Goal: Obtain resource: Download file/media

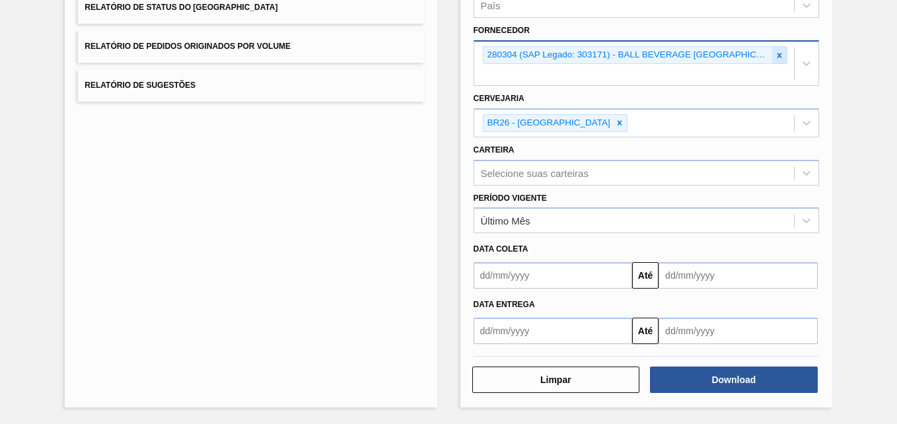
click at [779, 55] on icon at bounding box center [779, 55] width 9 height 9
paste input "260029"
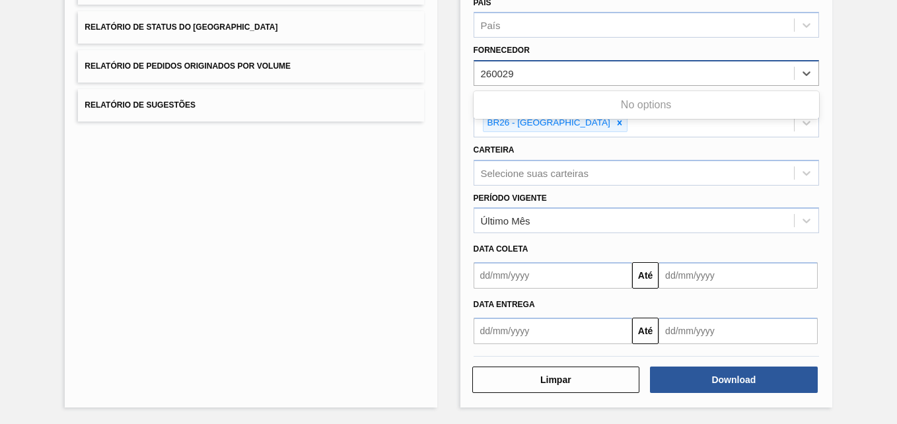
scroll to position [191, 0]
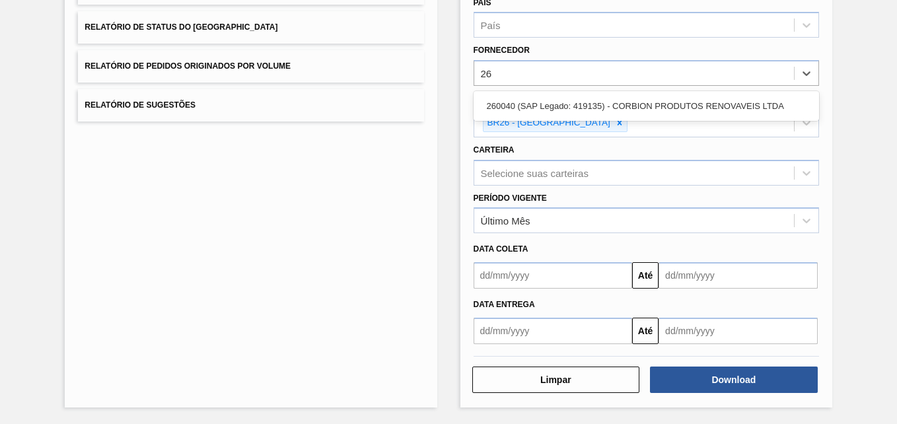
type input "2"
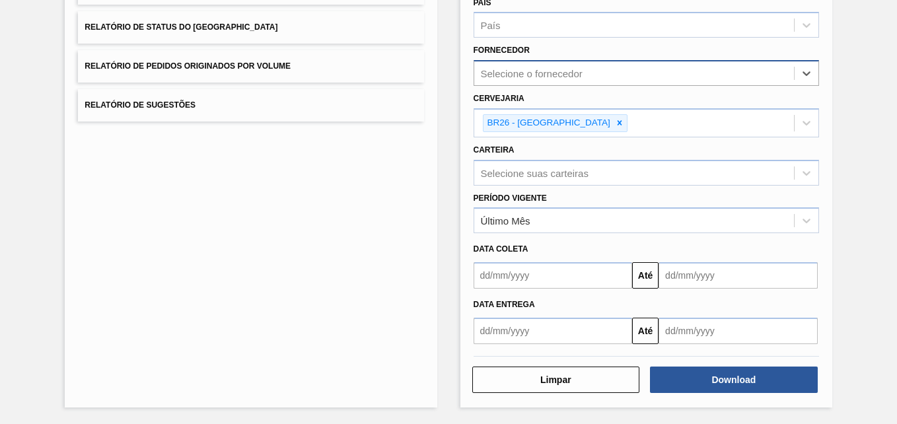
click at [571, 71] on div "Selecione o fornecedor" at bounding box center [532, 73] width 102 height 11
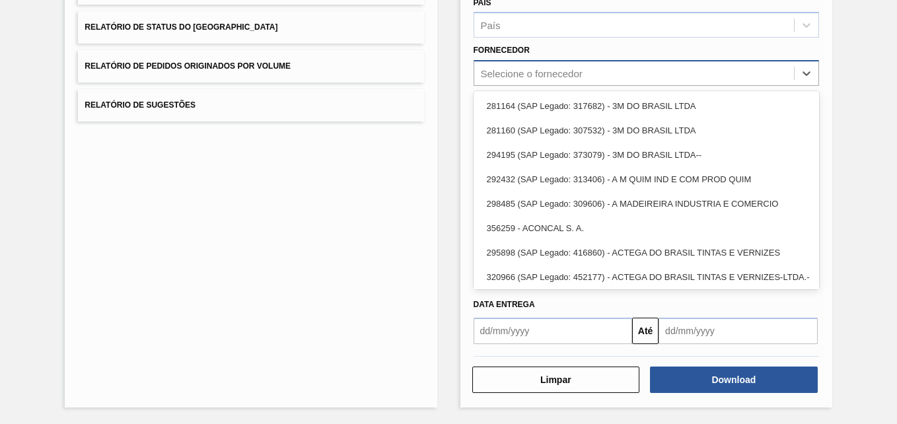
paste input "289877"
type input "289877"
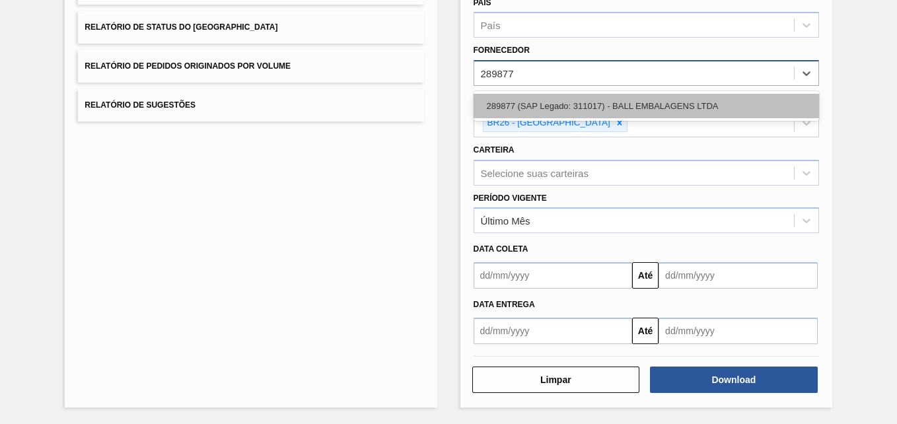
click at [570, 102] on div "289877 (SAP Legado: 311017) - BALL EMBALAGENS LTDA" at bounding box center [646, 106] width 345 height 24
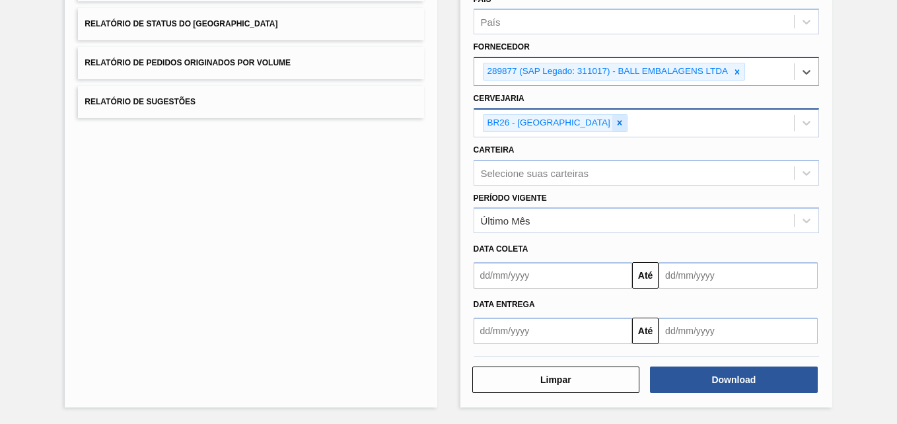
click at [615, 121] on icon at bounding box center [619, 122] width 9 height 9
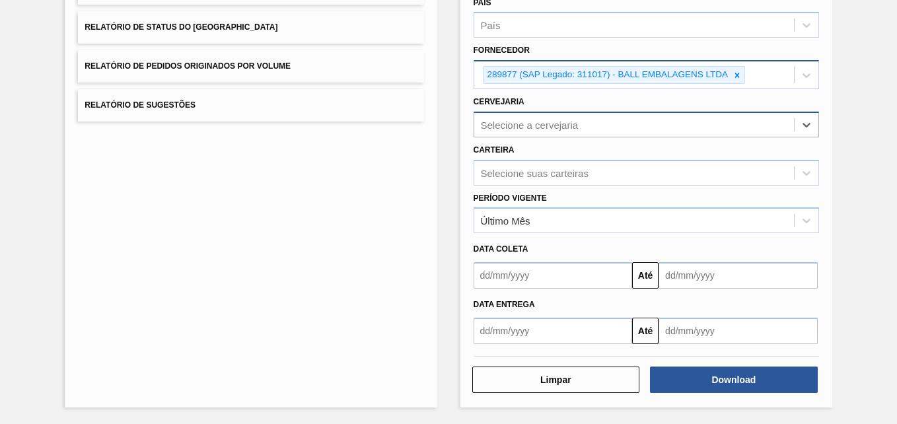
paste input "BR13"
type input "BR13"
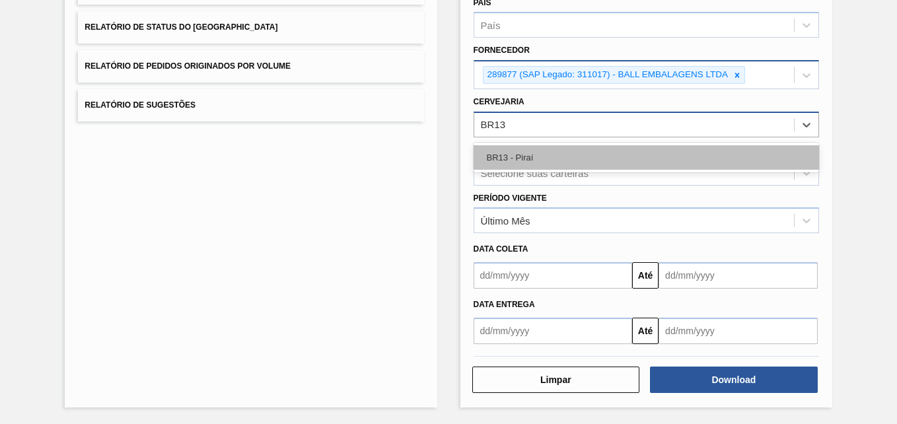
click at [522, 160] on div "BR13 - Piraí" at bounding box center [646, 157] width 345 height 24
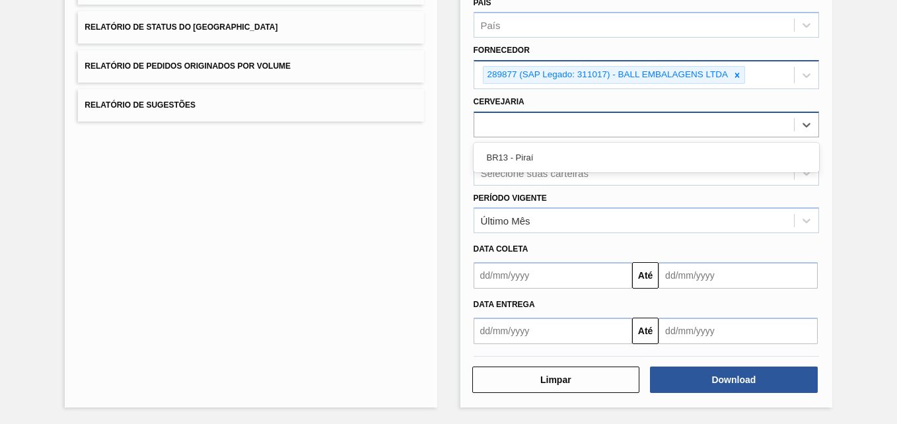
scroll to position [194, 0]
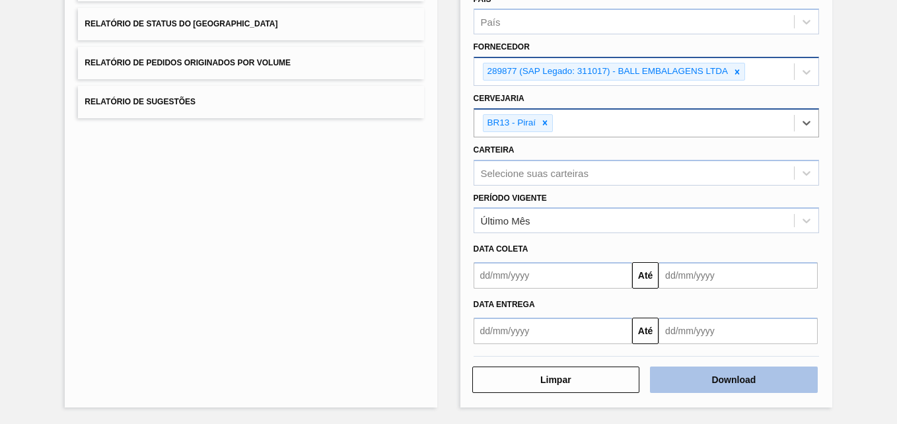
click at [692, 377] on button "Download" at bounding box center [734, 380] width 168 height 26
